Goal: Check status: Check status

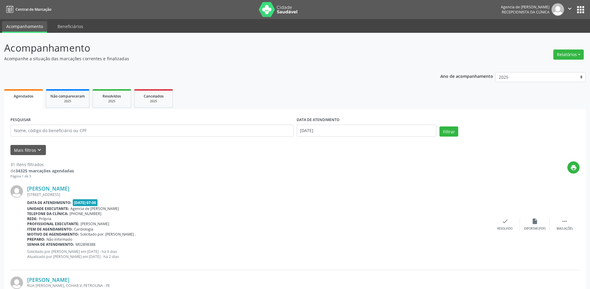
click at [158, 125] on div "PESQUISAR" at bounding box center [152, 127] width 286 height 25
click at [156, 129] on input "text" at bounding box center [151, 131] width 283 height 12
click at [440, 126] on button "Filtrar" at bounding box center [449, 131] width 19 height 10
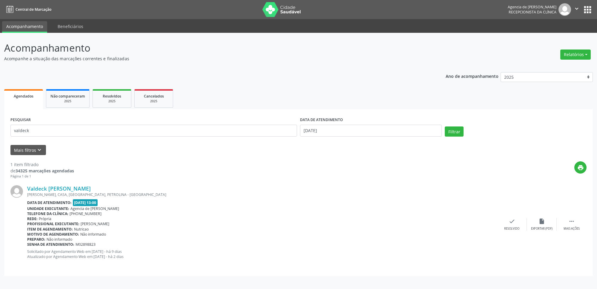
click at [344, 136] on div "DATA DE ATENDIMENTO [DATE]" at bounding box center [371, 125] width 142 height 21
click at [344, 134] on input "[DATE]" at bounding box center [371, 131] width 142 height 12
click at [239, 61] on p "Acompanhe a situação das marcações correntes e finalizadas" at bounding box center [210, 58] width 412 height 6
click at [231, 132] on input "valdeck" at bounding box center [153, 131] width 286 height 12
type input "v"
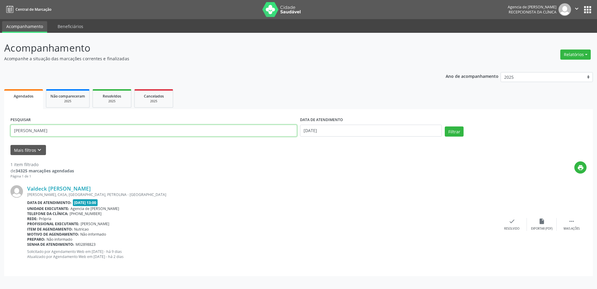
type input "[PERSON_NAME]"
click at [444, 126] on button "Filtrar" at bounding box center [453, 131] width 19 height 10
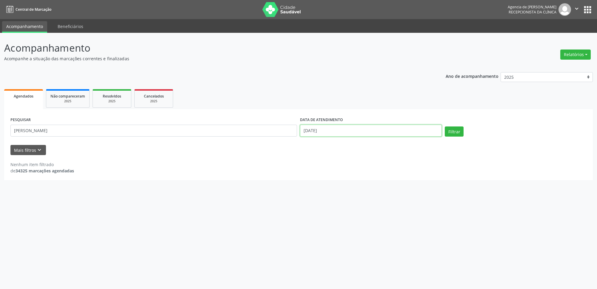
click at [337, 125] on input "[DATE]" at bounding box center [371, 131] width 142 height 12
click at [319, 164] on span "1" at bounding box center [317, 162] width 12 height 12
type input "[DATE]"
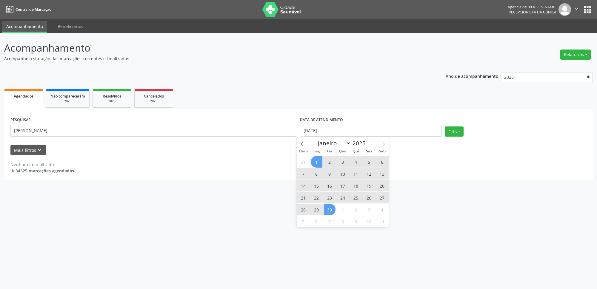
click at [330, 206] on span "30" at bounding box center [330, 210] width 12 height 12
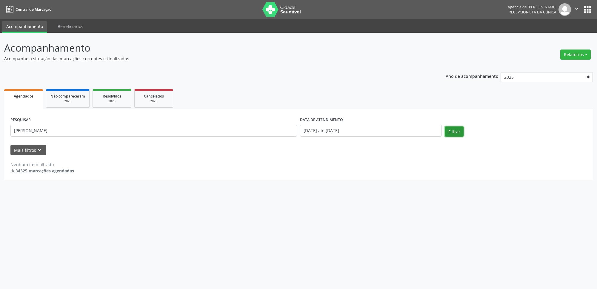
click at [449, 131] on button "Filtrar" at bounding box center [453, 131] width 19 height 10
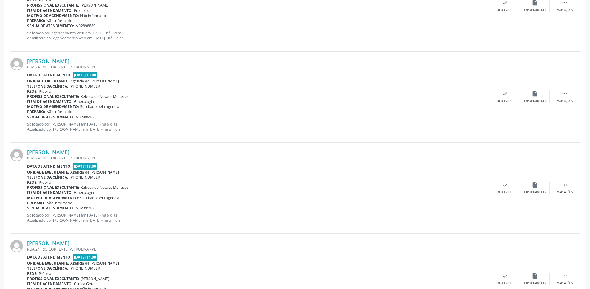
scroll to position [219, 0]
